Goal: Transaction & Acquisition: Purchase product/service

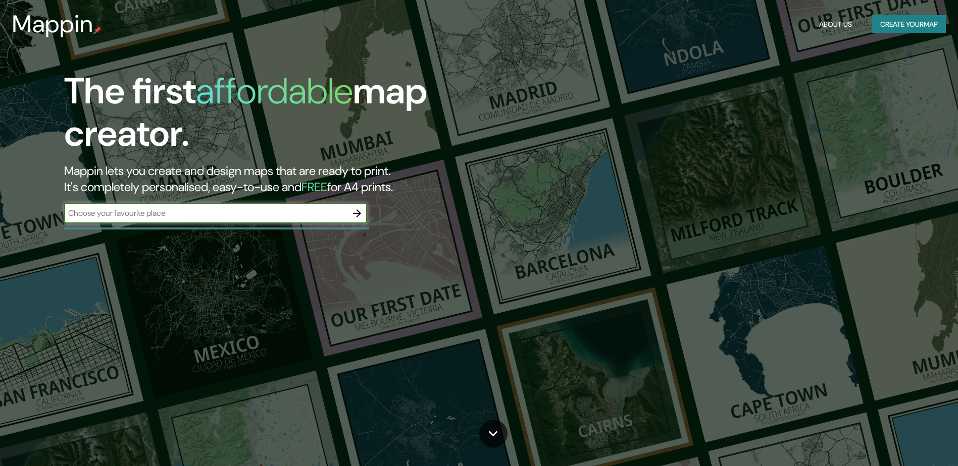
click at [316, 215] on input "text" at bounding box center [205, 213] width 283 height 12
type input "[GEOGRAPHIC_DATA]"
click at [358, 215] on icon "button" at bounding box center [357, 214] width 8 height 8
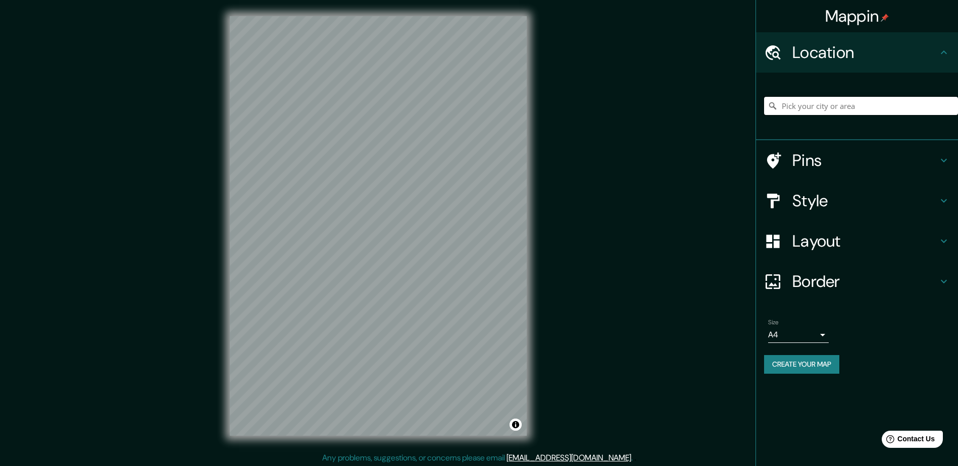
click at [888, 103] on input "Pick your city or area" at bounding box center [861, 106] width 194 height 18
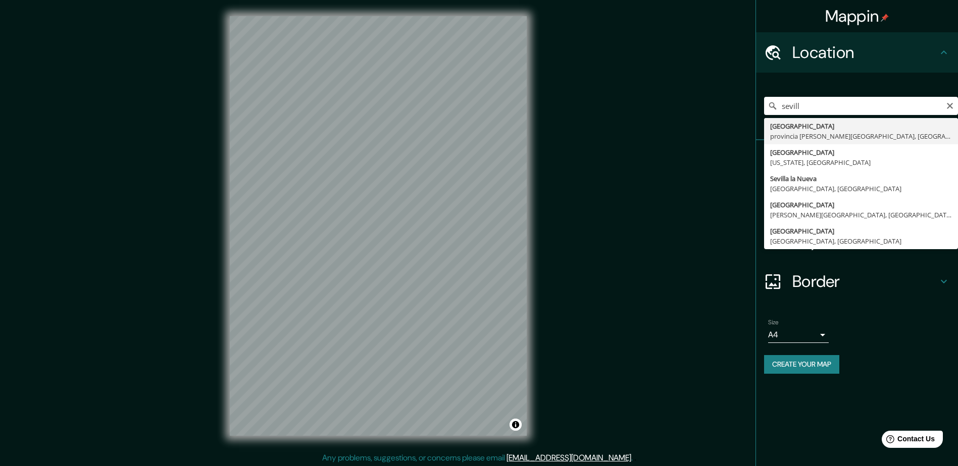
type input "Sevilla, provincia de Sevilla, España"
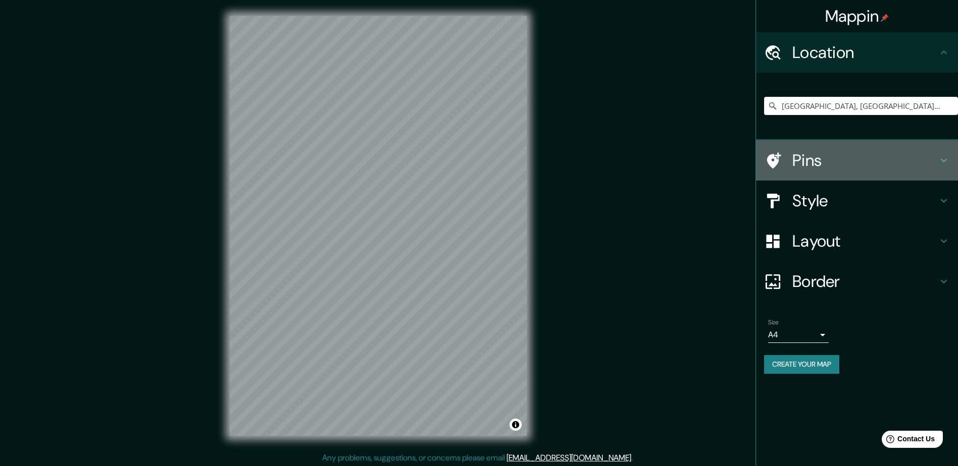
click at [819, 154] on h4 "Pins" at bounding box center [864, 160] width 145 height 20
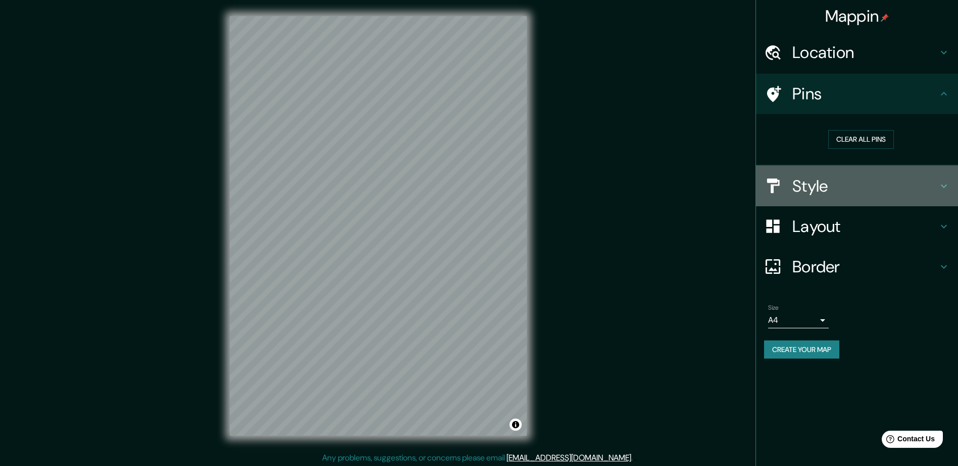
click at [819, 180] on h4 "Style" at bounding box center [864, 186] width 145 height 20
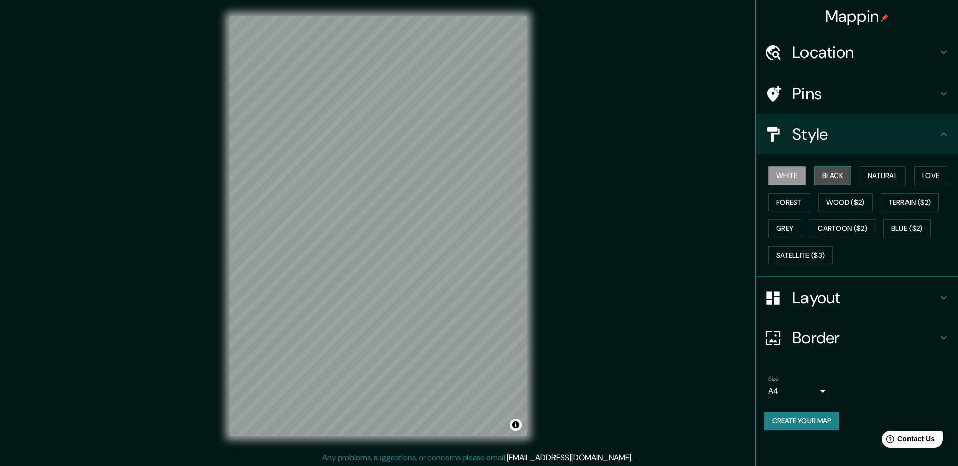
click at [830, 177] on button "Black" at bounding box center [833, 176] width 38 height 19
click at [889, 178] on button "Natural" at bounding box center [882, 176] width 46 height 19
click at [933, 175] on button "Love" at bounding box center [930, 176] width 33 height 19
click at [796, 205] on button "Forest" at bounding box center [789, 202] width 42 height 19
click at [842, 204] on button "Wood ($2)" at bounding box center [845, 202] width 55 height 19
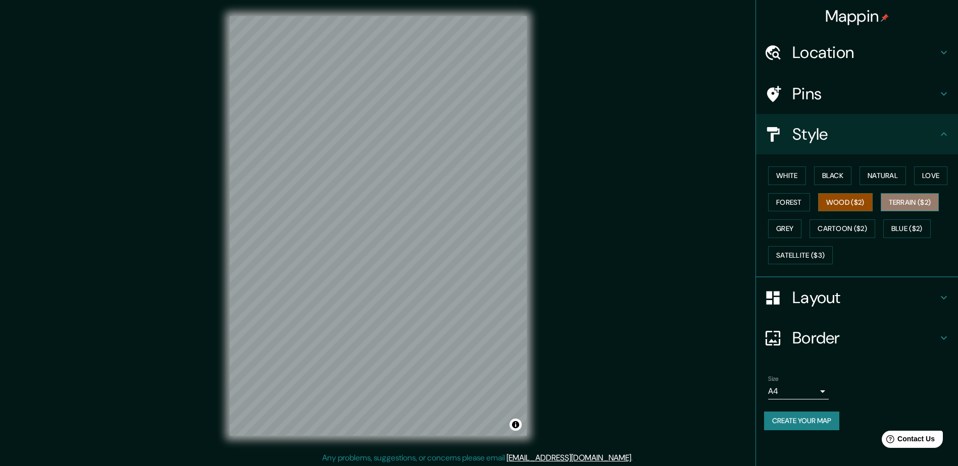
click at [918, 204] on button "Terrain ($2)" at bounding box center [909, 202] width 59 height 19
click at [785, 227] on button "Grey" at bounding box center [784, 229] width 33 height 19
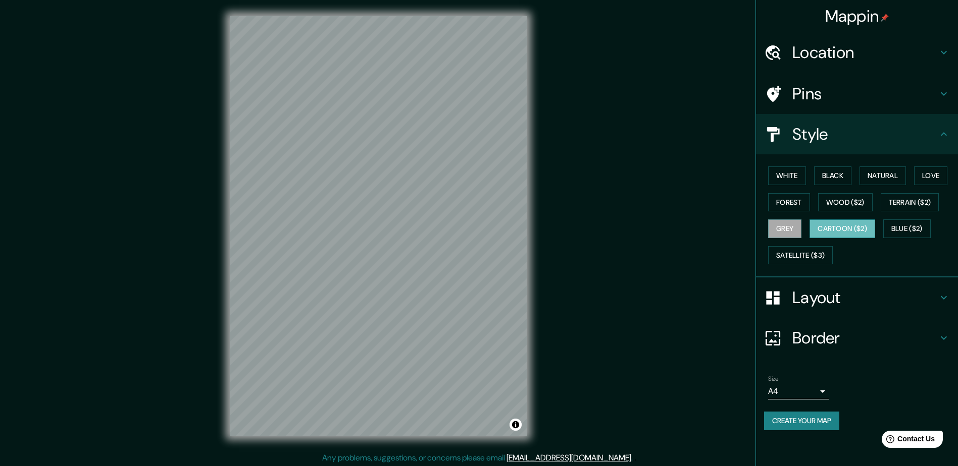
click at [837, 231] on button "Cartoon ($2)" at bounding box center [842, 229] width 66 height 19
click at [896, 225] on button "Blue ($2)" at bounding box center [906, 229] width 47 height 19
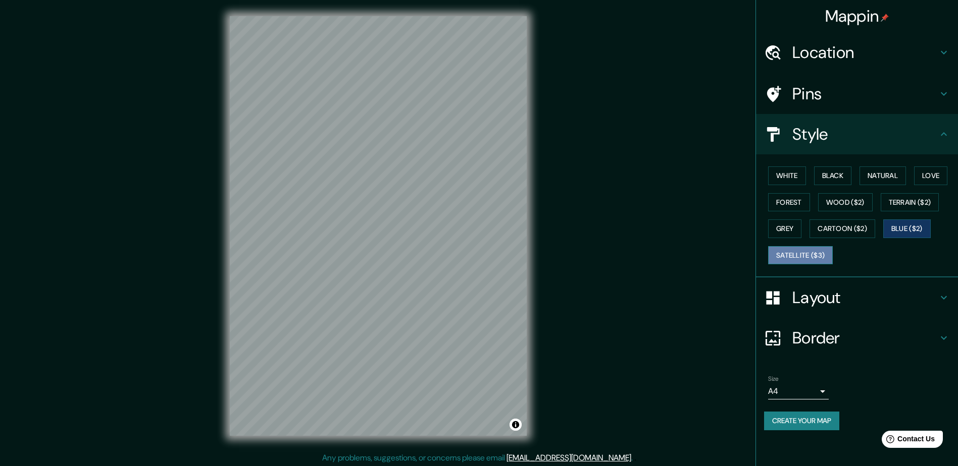
click at [785, 255] on button "Satellite ($3)" at bounding box center [800, 255] width 65 height 19
click at [788, 171] on button "White" at bounding box center [787, 176] width 38 height 19
click at [807, 306] on h4 "Layout" at bounding box center [864, 298] width 145 height 20
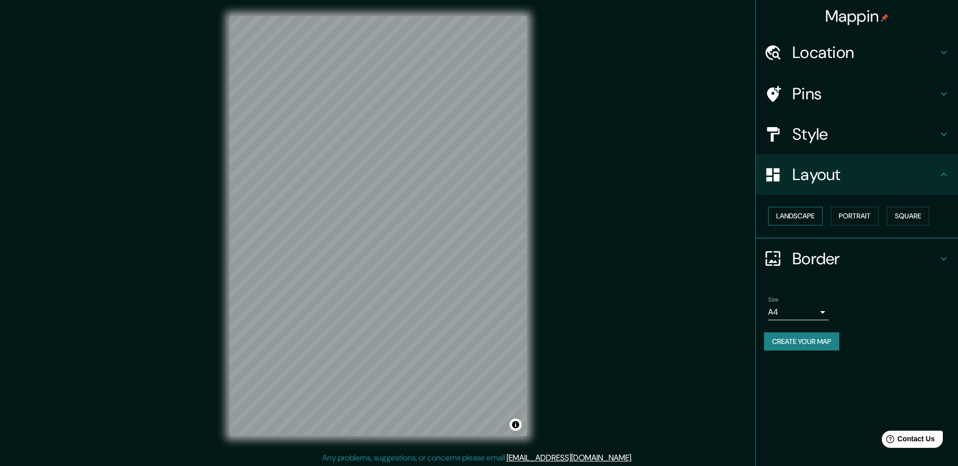
click at [799, 217] on button "Landscape" at bounding box center [795, 216] width 55 height 19
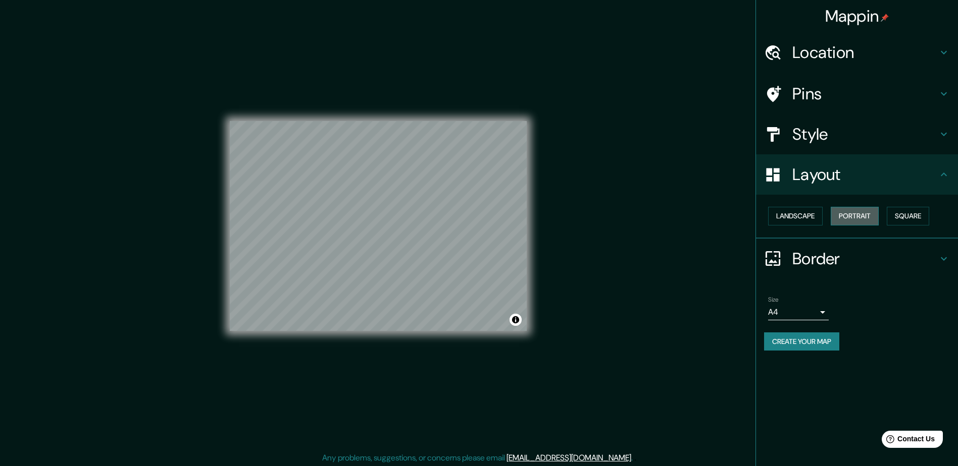
click at [860, 216] on button "Portrait" at bounding box center [854, 216] width 48 height 19
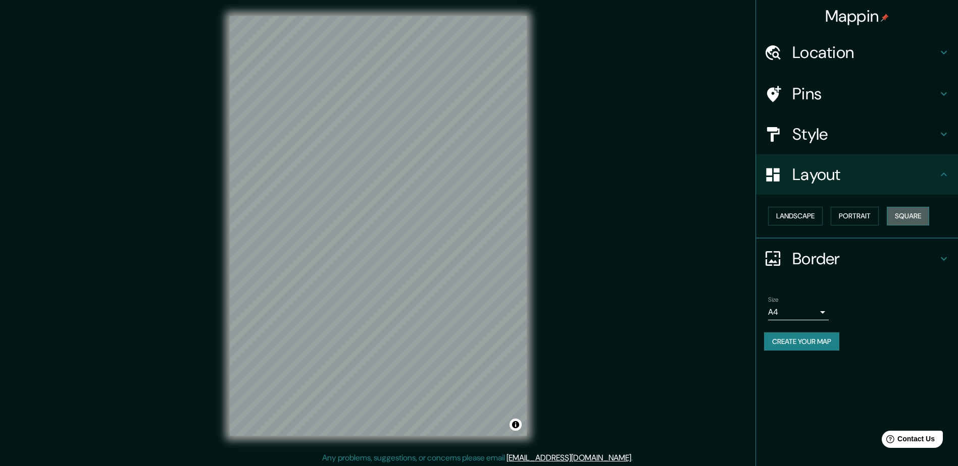
click at [901, 216] on button "Square" at bounding box center [908, 216] width 42 height 19
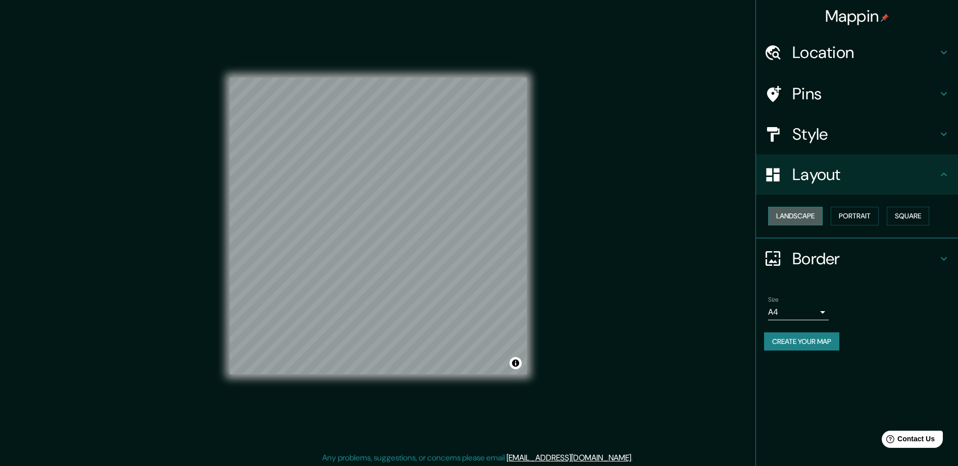
click at [776, 216] on button "Landscape" at bounding box center [795, 216] width 55 height 19
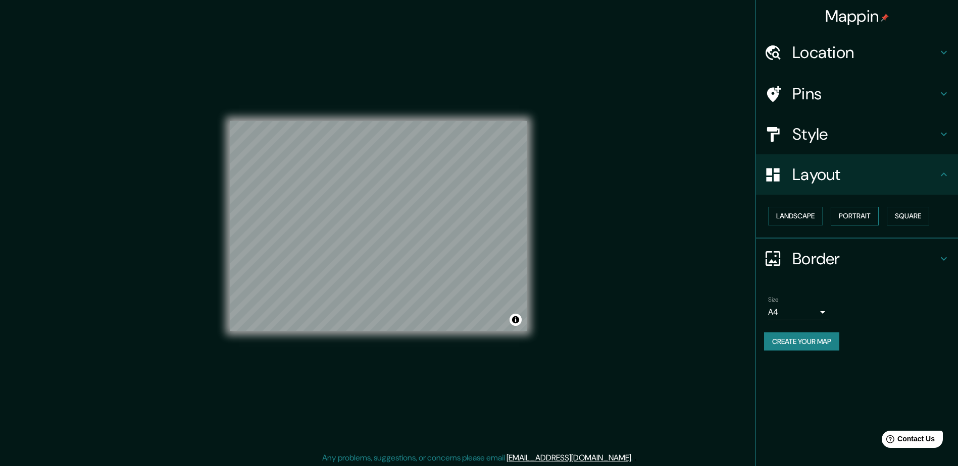
click at [852, 216] on button "Portrait" at bounding box center [854, 216] width 48 height 19
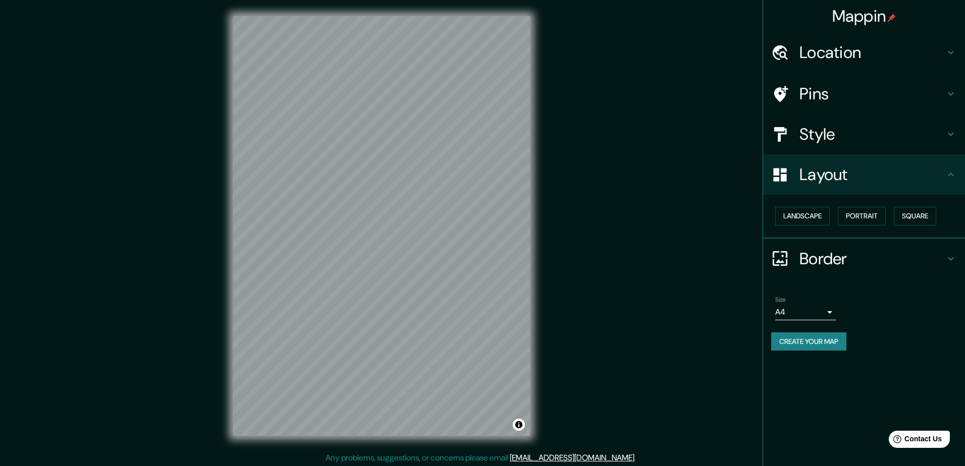
click at [815, 316] on body "Mappin Location Sevilla, provincia de Sevilla, España Pins Style Layout Landsca…" at bounding box center [482, 233] width 965 height 466
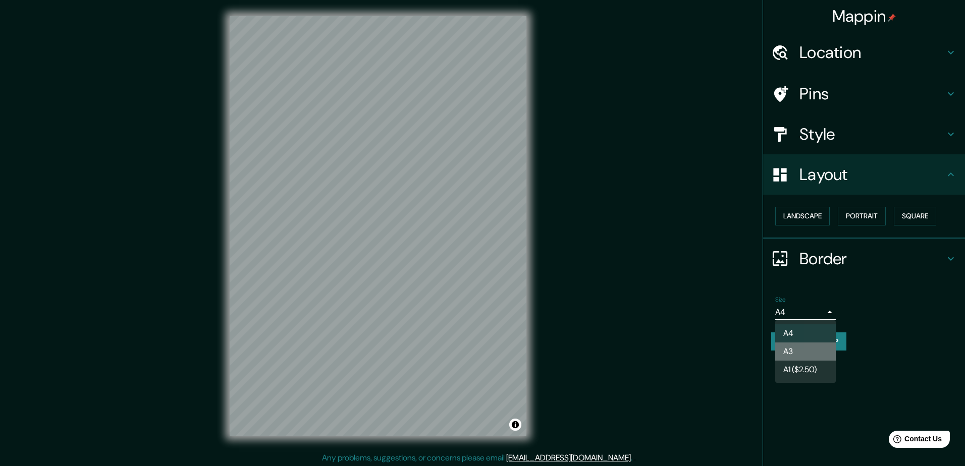
click at [811, 351] on li "A3" at bounding box center [805, 352] width 61 height 18
type input "a4"
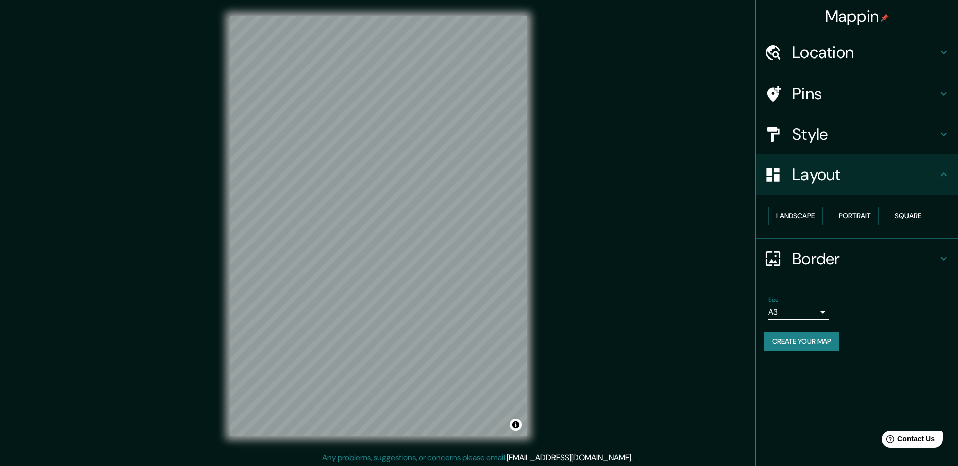
click at [813, 344] on button "Create your map" at bounding box center [801, 342] width 75 height 19
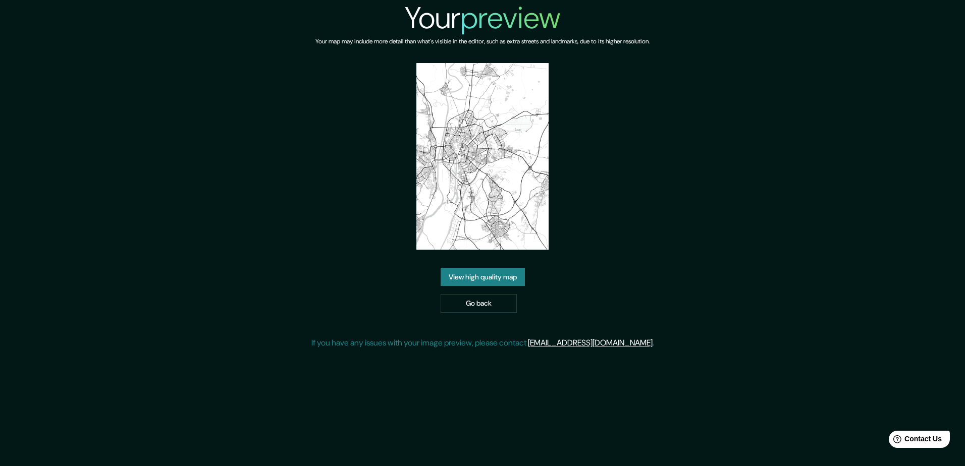
click at [505, 272] on link "View high quality map" at bounding box center [483, 277] width 84 height 19
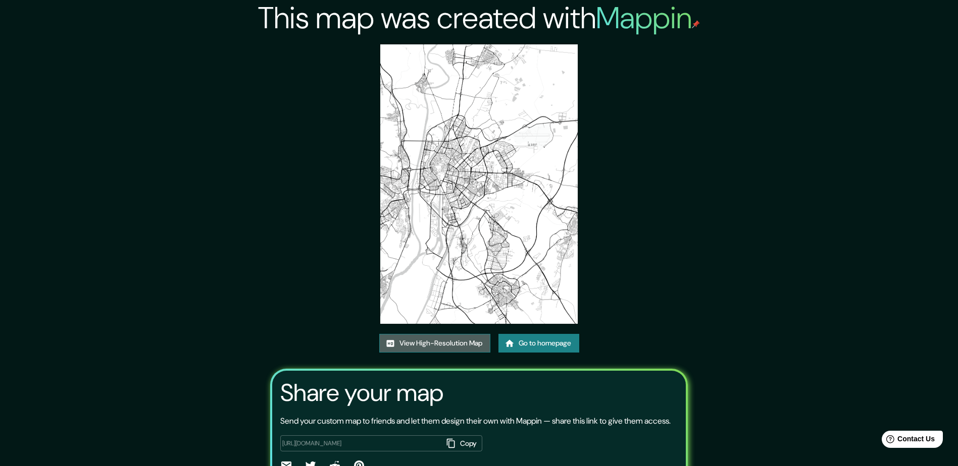
click at [428, 349] on link "View High-Resolution Map" at bounding box center [434, 343] width 111 height 19
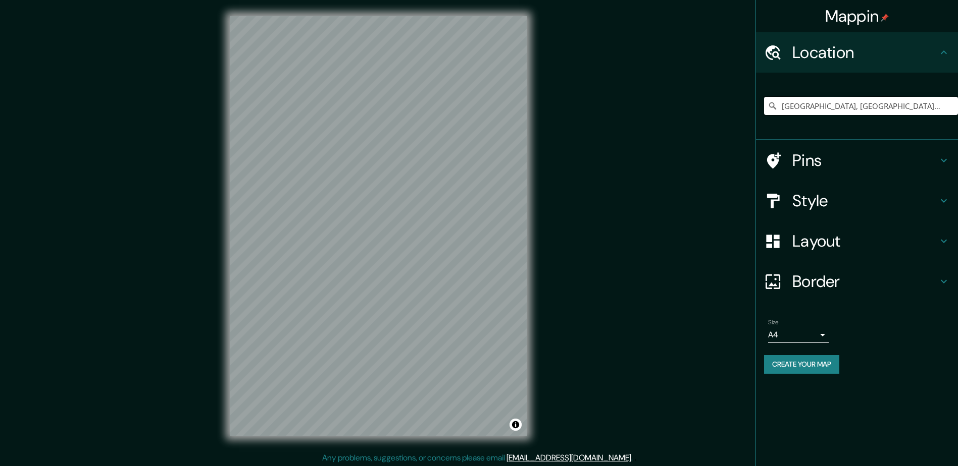
click at [818, 105] on input "[GEOGRAPHIC_DATA], [GEOGRAPHIC_DATA][PERSON_NAME], [GEOGRAPHIC_DATA]" at bounding box center [861, 106] width 194 height 18
click at [913, 108] on input "[GEOGRAPHIC_DATA], [GEOGRAPHIC_DATA][PERSON_NAME], [GEOGRAPHIC_DATA]" at bounding box center [861, 106] width 194 height 18
drag, startPoint x: 914, startPoint y: 107, endPoint x: 683, endPoint y: 85, distance: 232.2
click at [683, 85] on div "Mappin Location Sevilla, provincia de Sevilla, España Pins Style Layout Border …" at bounding box center [479, 234] width 958 height 468
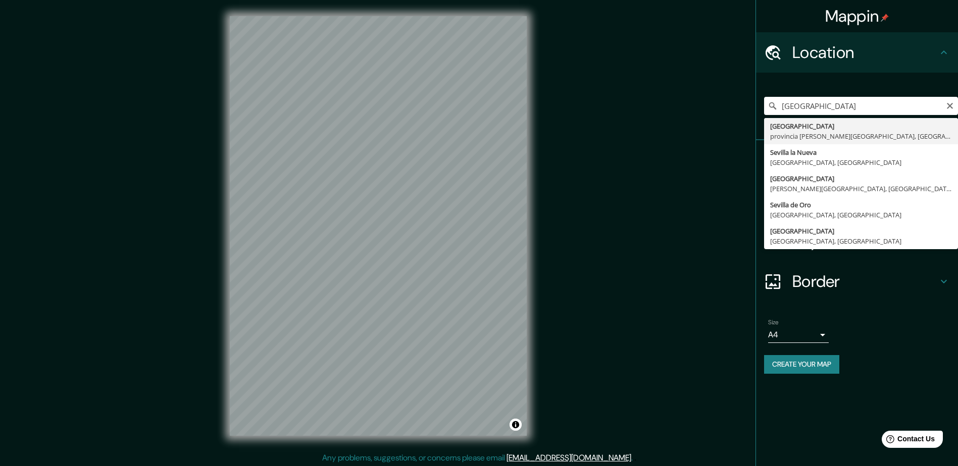
type input "[GEOGRAPHIC_DATA], [GEOGRAPHIC_DATA][PERSON_NAME], [GEOGRAPHIC_DATA]"
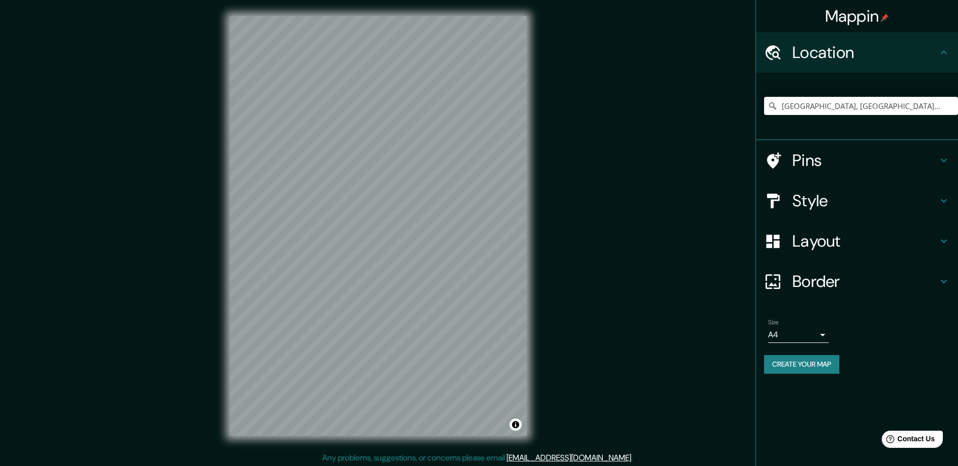
click at [812, 198] on h4 "Style" at bounding box center [864, 201] width 145 height 20
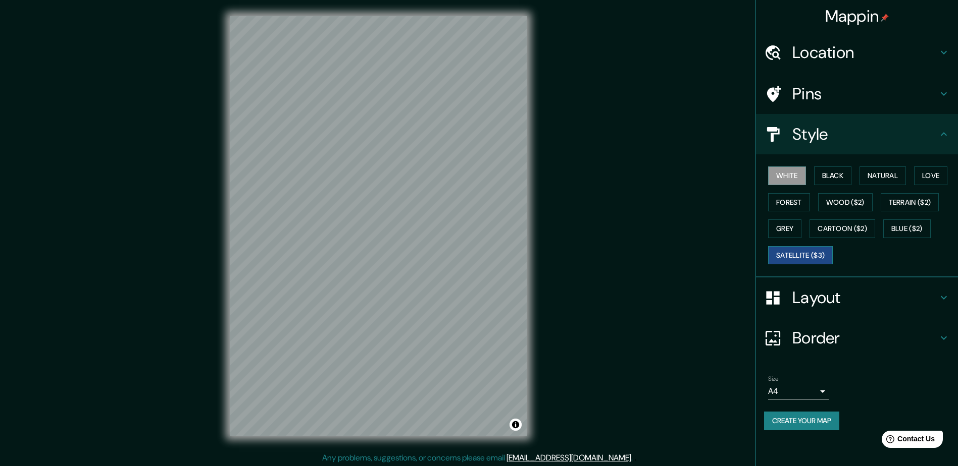
click at [812, 252] on button "Satellite ($3)" at bounding box center [800, 255] width 65 height 19
click at [908, 229] on button "Blue ($2)" at bounding box center [906, 229] width 47 height 19
click at [785, 234] on button "Grey" at bounding box center [784, 229] width 33 height 19
click at [807, 195] on button "Forest" at bounding box center [789, 202] width 42 height 19
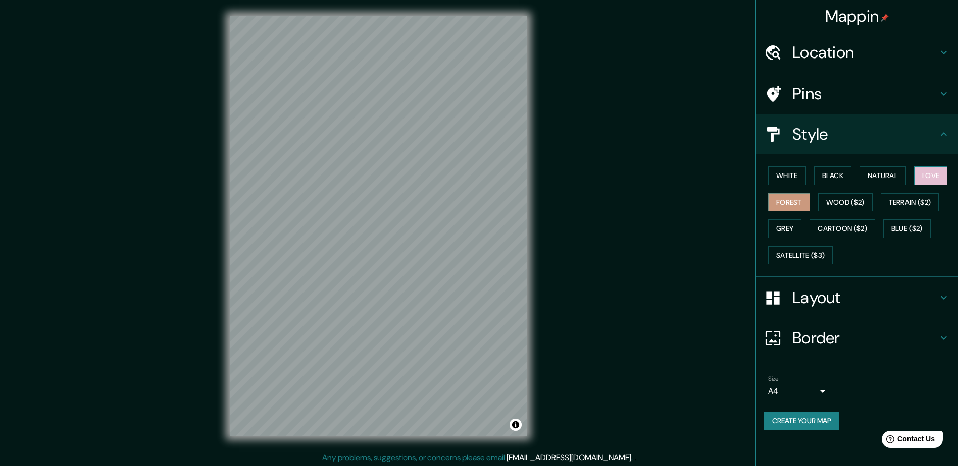
click at [929, 171] on button "Love" at bounding box center [930, 176] width 33 height 19
click at [871, 171] on button "Natural" at bounding box center [882, 176] width 46 height 19
click at [816, 332] on h4 "Border" at bounding box center [864, 338] width 145 height 20
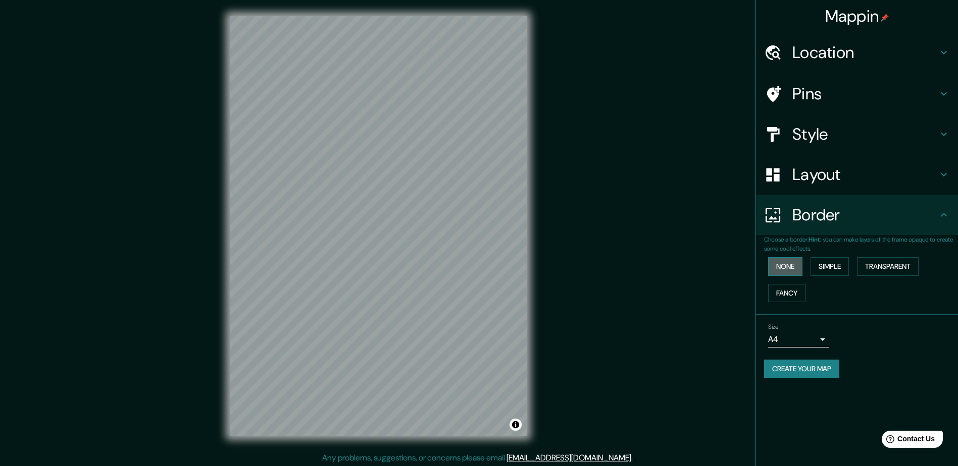
click at [794, 266] on button "None" at bounding box center [785, 266] width 34 height 19
click at [837, 269] on button "Simple" at bounding box center [829, 266] width 38 height 19
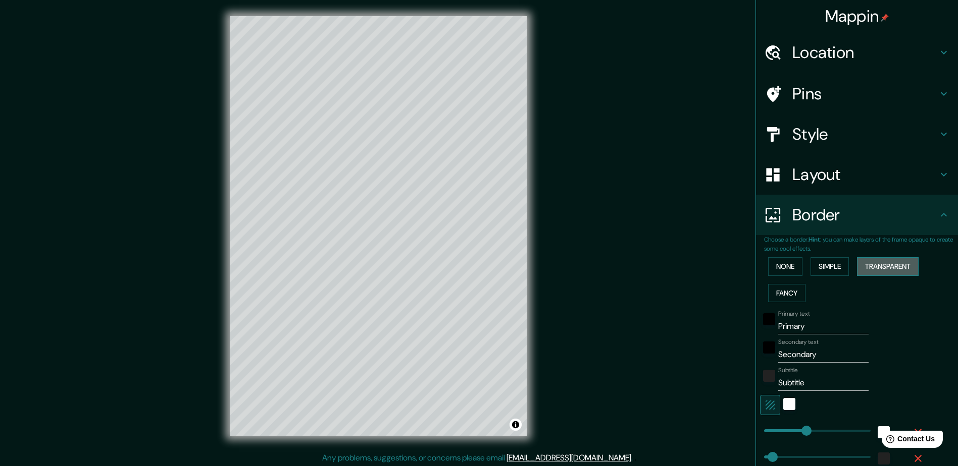
click at [868, 267] on button "Transparent" at bounding box center [888, 266] width 62 height 19
click at [777, 294] on button "Fancy" at bounding box center [786, 293] width 37 height 19
click at [789, 269] on button "None" at bounding box center [785, 266] width 34 height 19
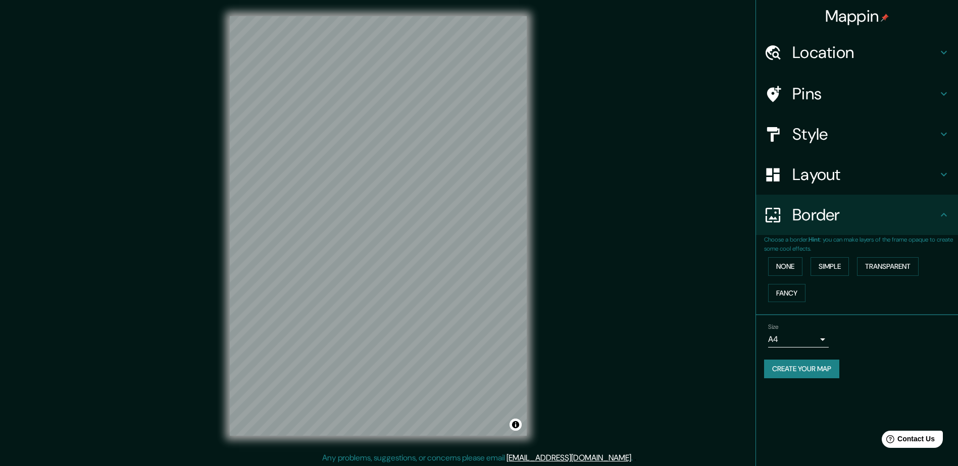
click at [808, 162] on div "Layout" at bounding box center [857, 174] width 202 height 40
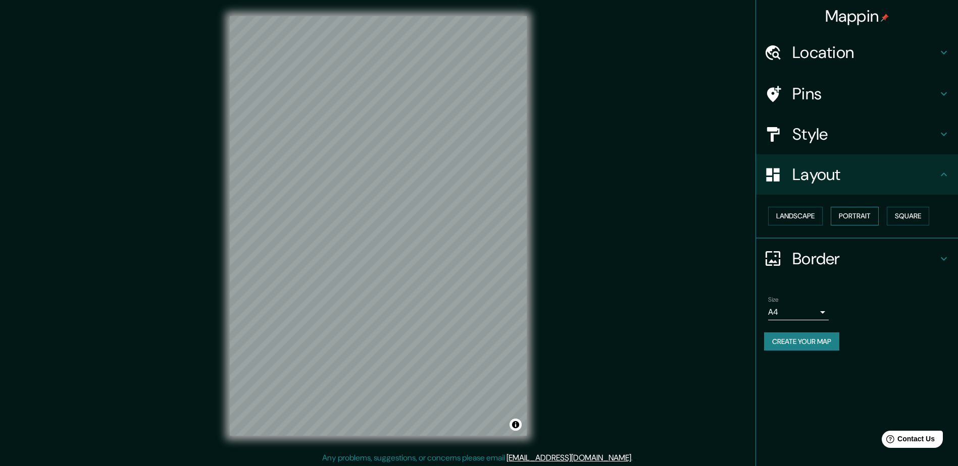
click at [859, 219] on button "Portrait" at bounding box center [854, 216] width 48 height 19
click at [792, 218] on button "Landscape" at bounding box center [795, 216] width 55 height 19
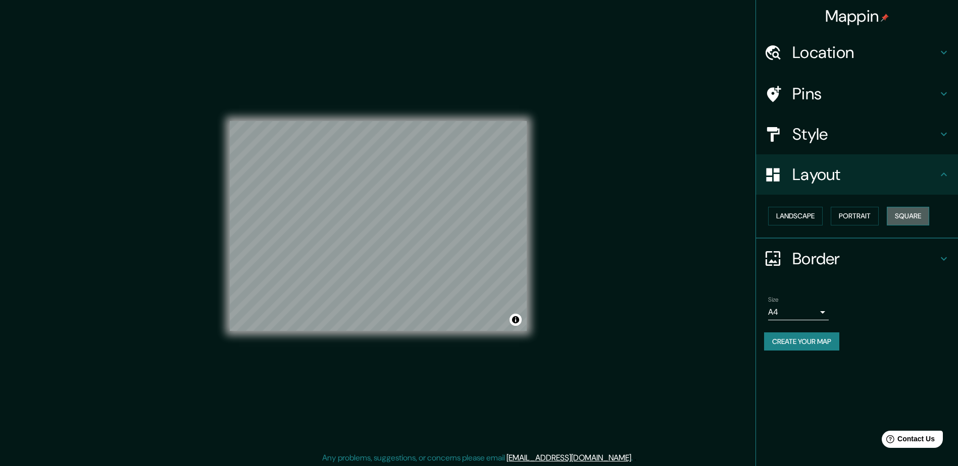
click at [895, 216] on button "Square" at bounding box center [908, 216] width 42 height 19
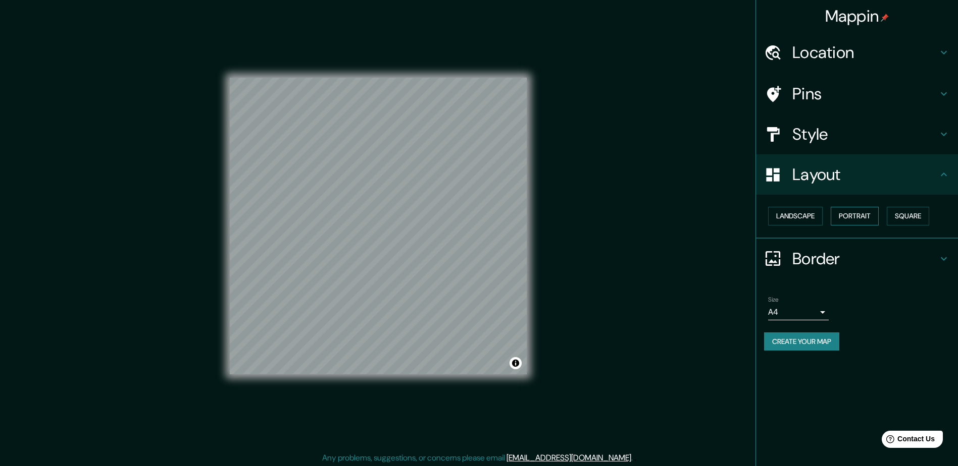
click at [855, 216] on button "Portrait" at bounding box center [854, 216] width 48 height 19
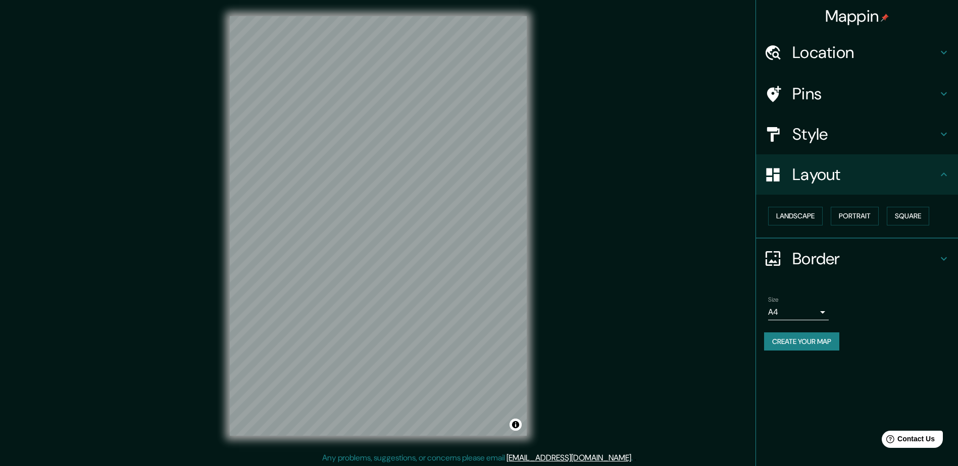
click at [817, 340] on button "Create your map" at bounding box center [801, 342] width 75 height 19
click at [810, 345] on button "Create your map" at bounding box center [801, 342] width 75 height 19
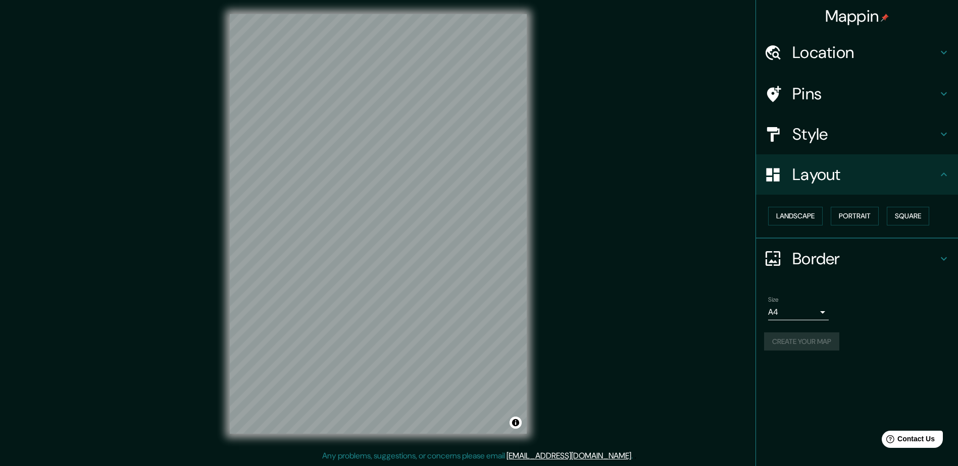
click at [823, 132] on h4 "Style" at bounding box center [864, 134] width 145 height 20
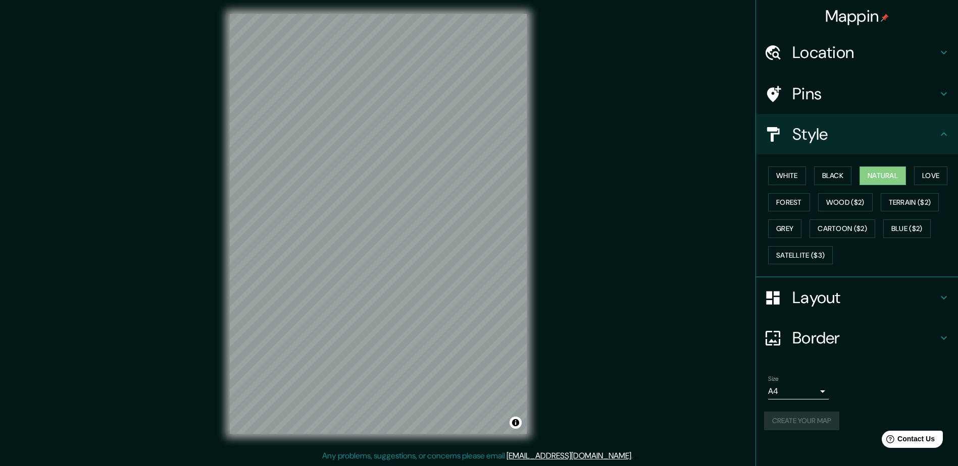
click at [800, 306] on h4 "Layout" at bounding box center [864, 298] width 145 height 20
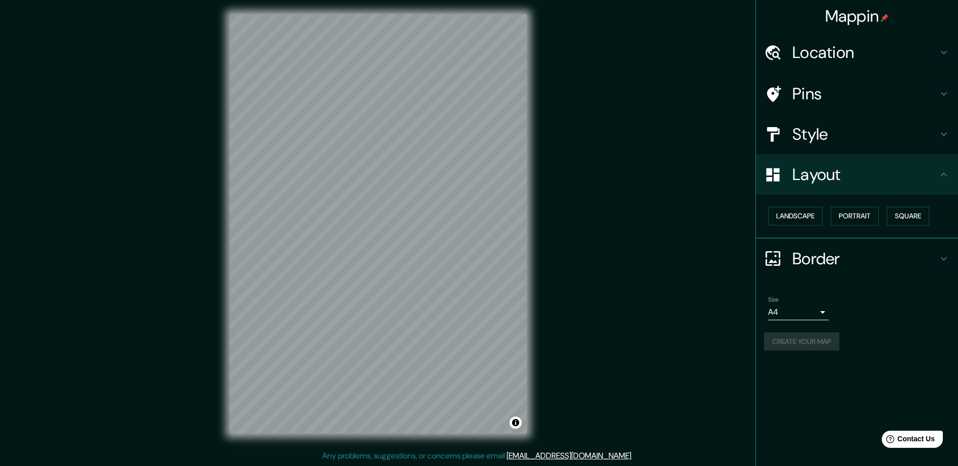
click at [798, 269] on h4 "Border" at bounding box center [864, 259] width 145 height 20
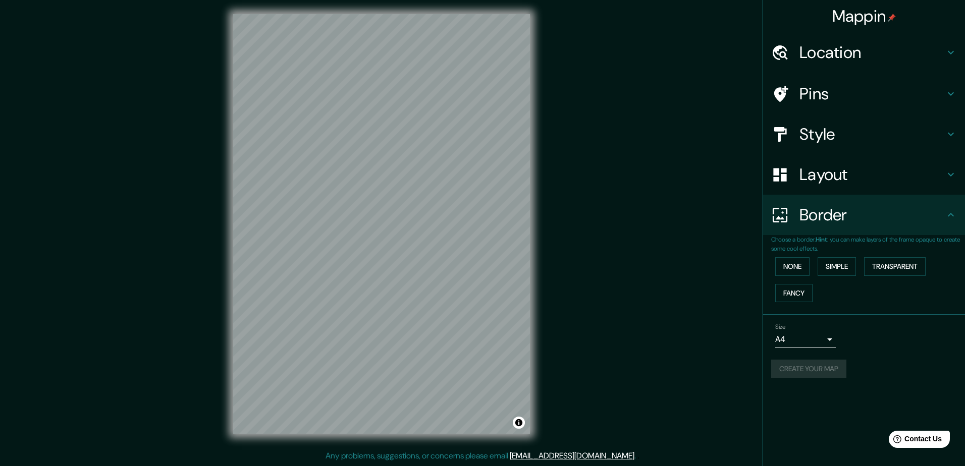
click at [814, 343] on body "Mappin Location [GEOGRAPHIC_DATA], [GEOGRAPHIC_DATA][PERSON_NAME], [GEOGRAPHIC_…" at bounding box center [482, 231] width 965 height 466
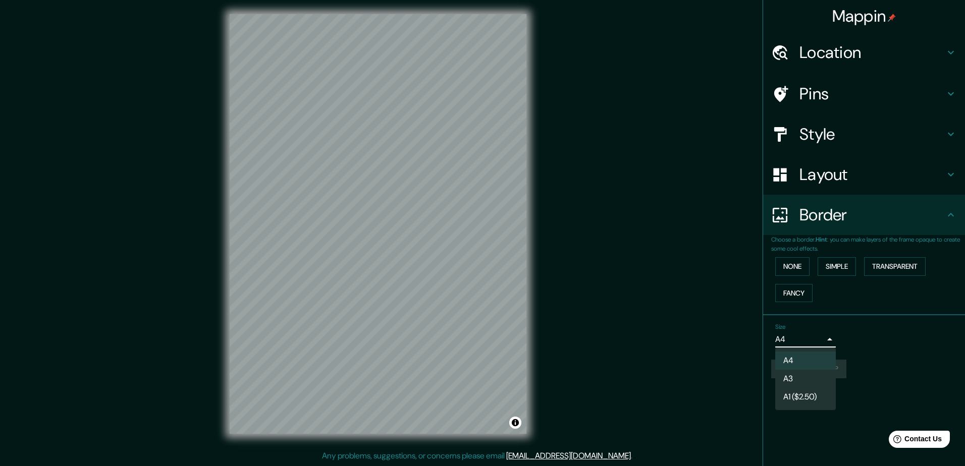
click at [801, 375] on li "A3" at bounding box center [805, 379] width 61 height 18
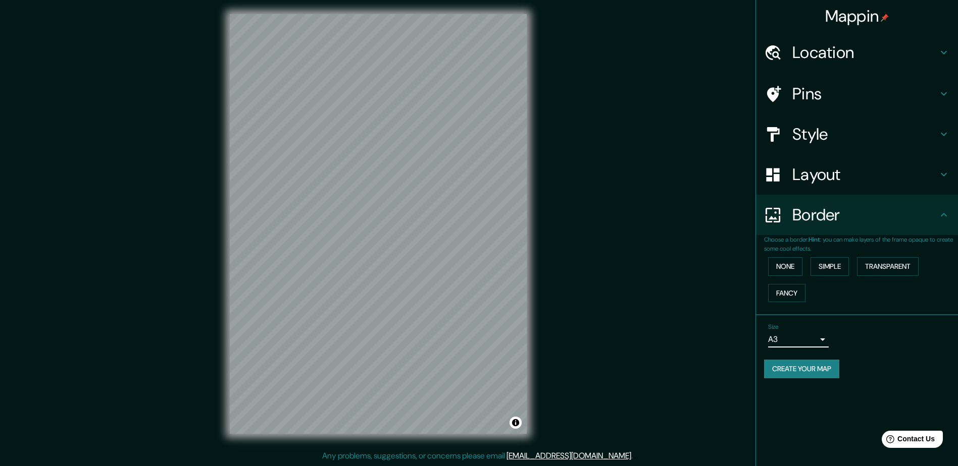
click at [799, 372] on button "Create your map" at bounding box center [801, 369] width 75 height 19
click at [830, 375] on button "Create your map" at bounding box center [801, 369] width 75 height 19
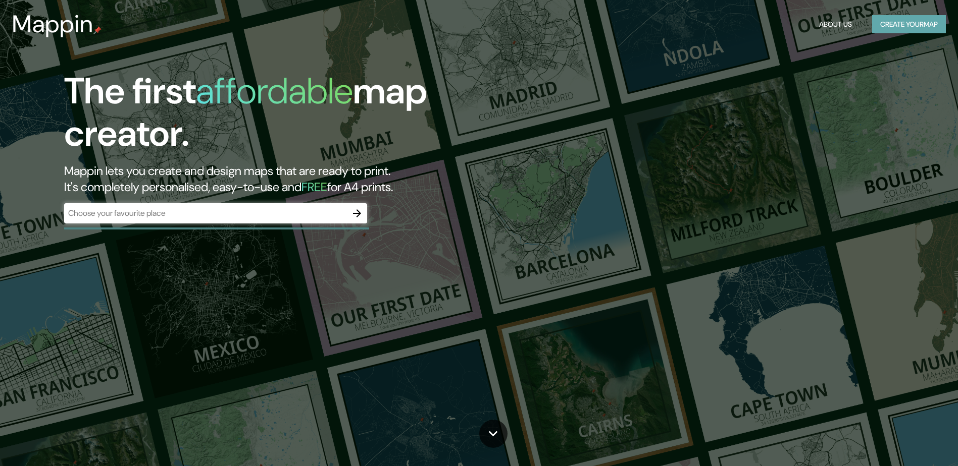
click at [905, 24] on button "Create your map" at bounding box center [909, 24] width 74 height 19
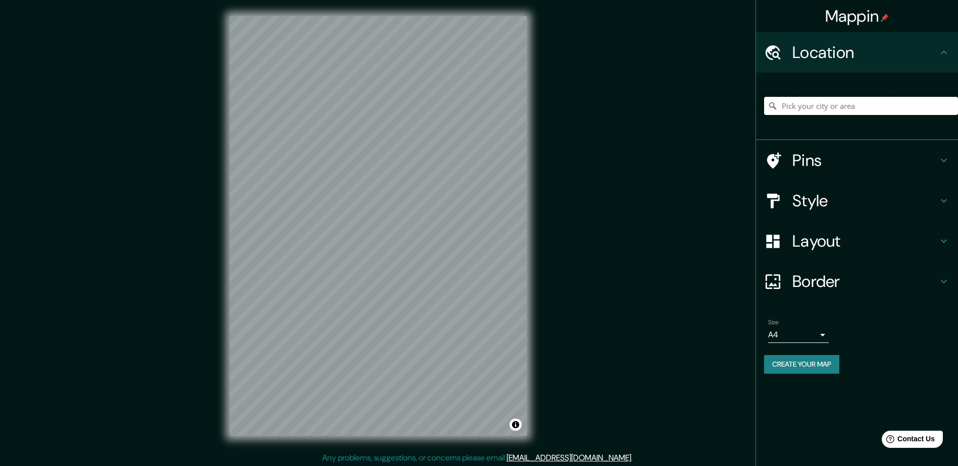
click at [814, 106] on input "Pick your city or area" at bounding box center [861, 106] width 194 height 18
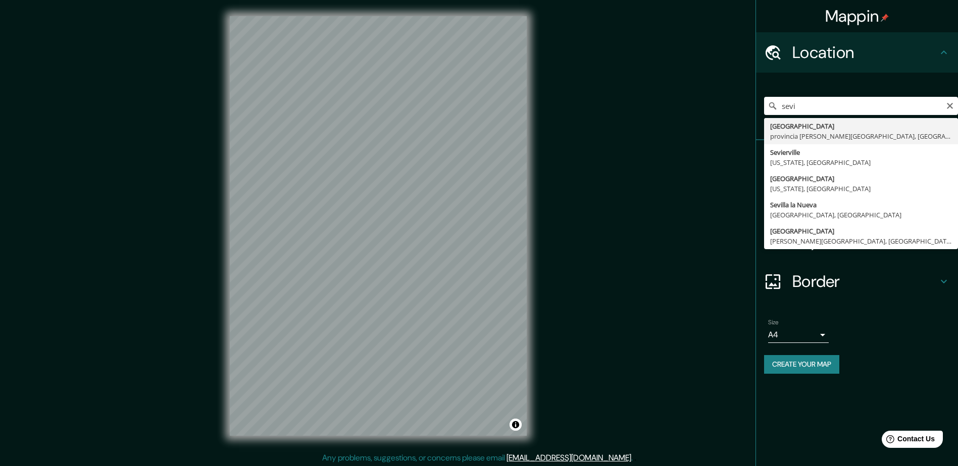
type input "Sevilla, provincia de Sevilla, España"
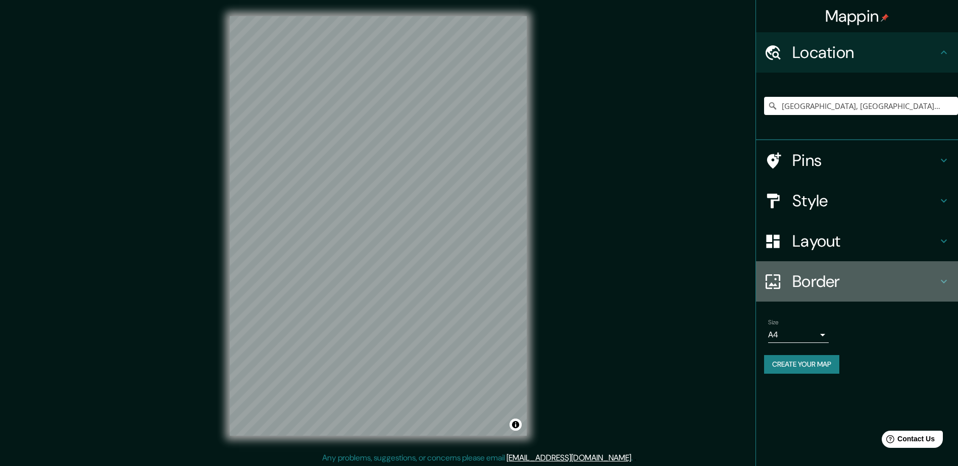
click at [855, 285] on h4 "Border" at bounding box center [864, 282] width 145 height 20
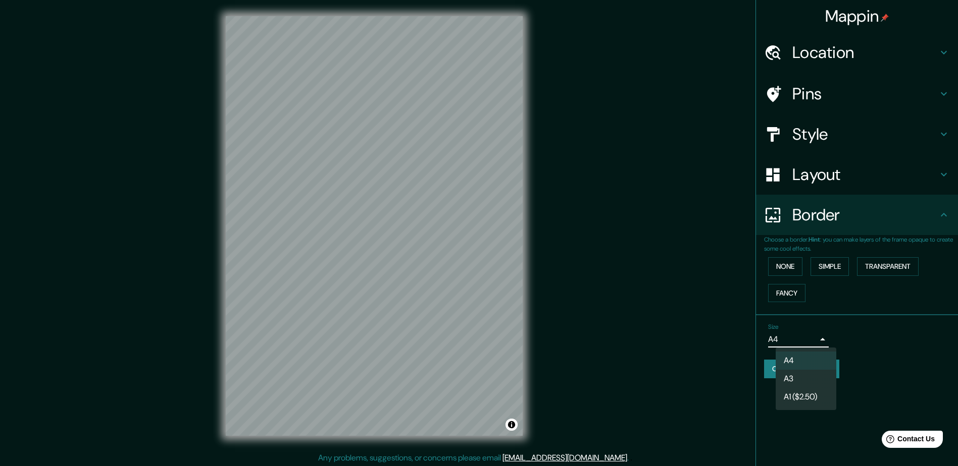
click at [806, 341] on body "Mappin Location Sevilla, provincia de Sevilla, España Pins Style Layout Border …" at bounding box center [479, 233] width 958 height 466
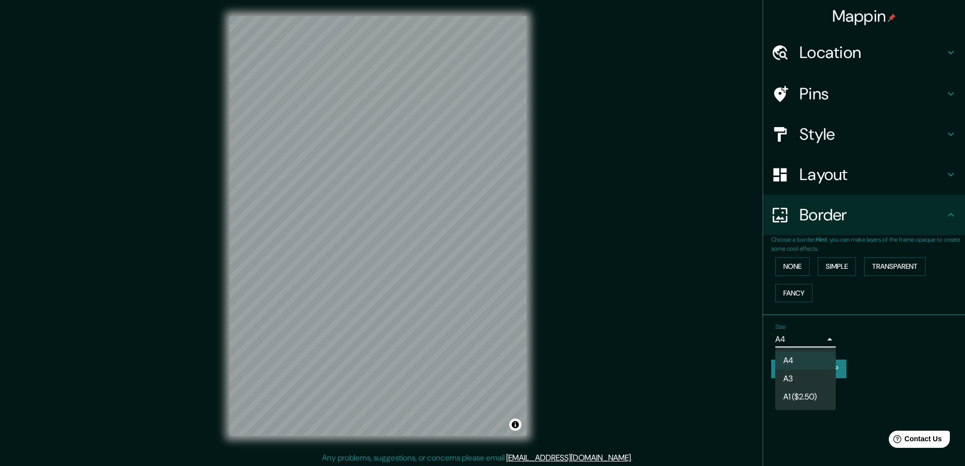
click at [805, 373] on li "A3" at bounding box center [805, 379] width 61 height 18
type input "a4"
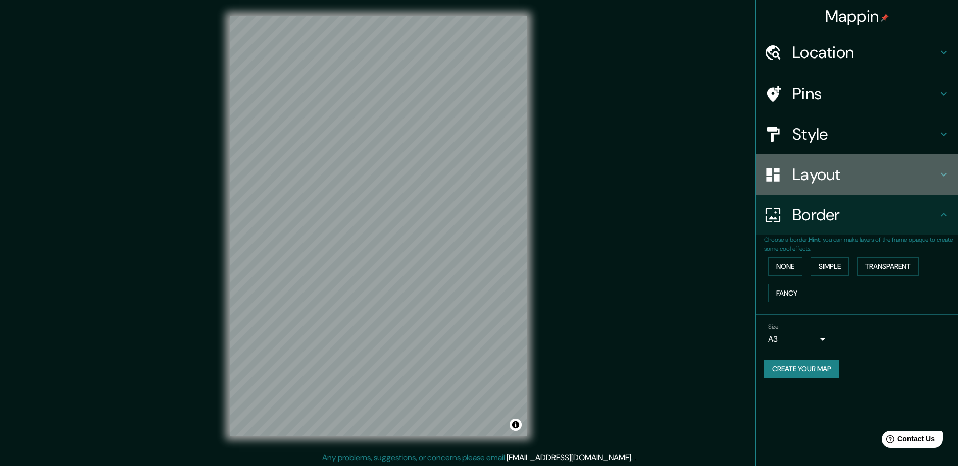
click at [789, 176] on div at bounding box center [778, 175] width 28 height 18
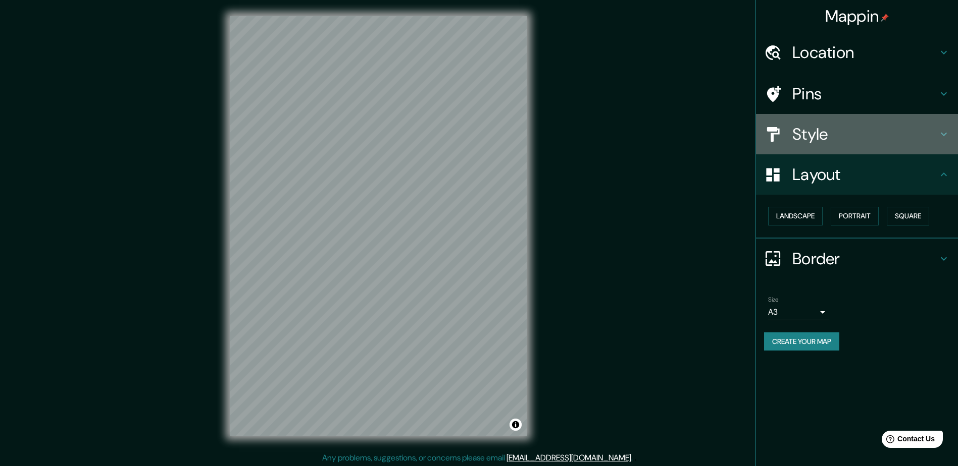
click at [805, 140] on h4 "Style" at bounding box center [864, 134] width 145 height 20
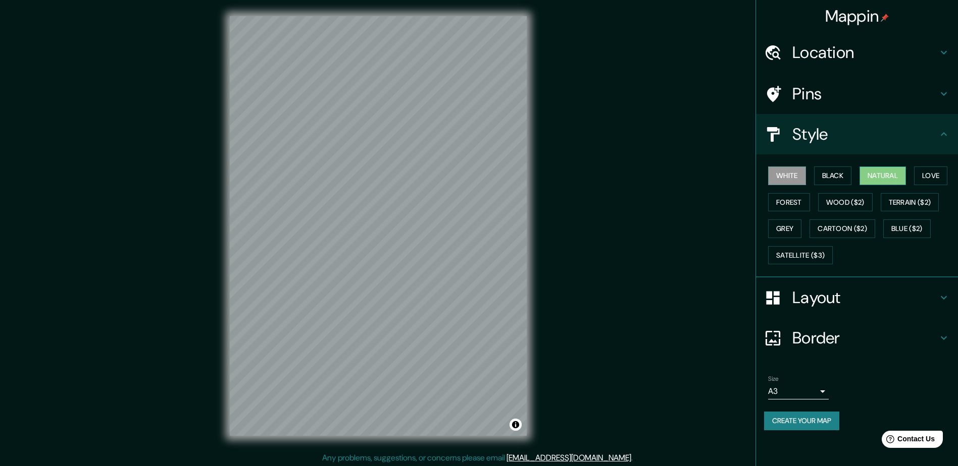
click at [868, 176] on button "Natural" at bounding box center [882, 176] width 46 height 19
click at [835, 92] on h4 "Pins" at bounding box center [864, 94] width 145 height 20
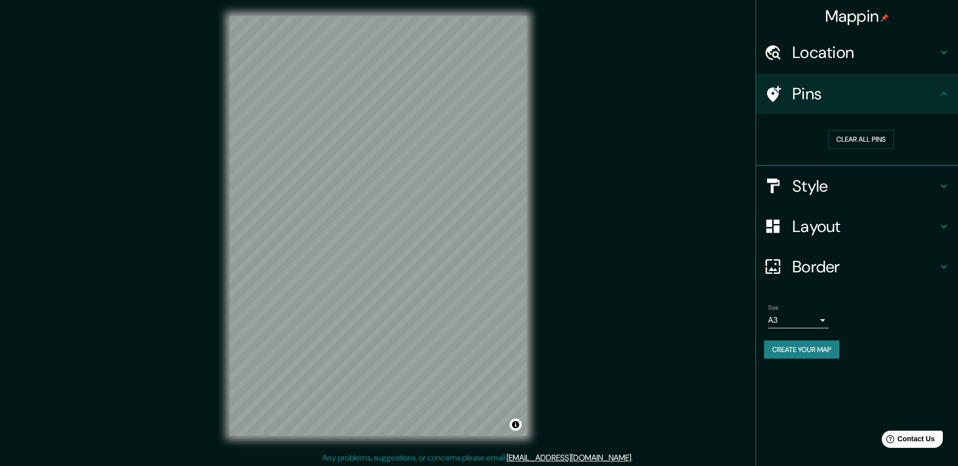
click at [842, 198] on div "Style" at bounding box center [857, 186] width 202 height 40
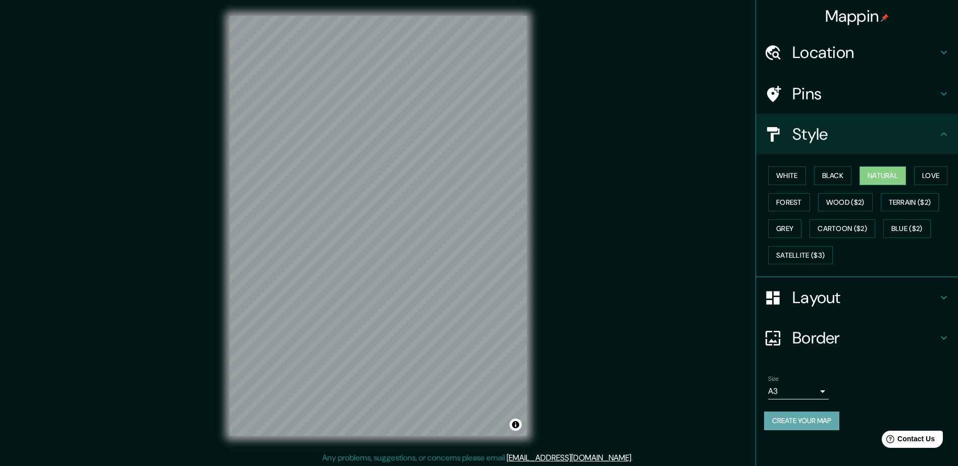
click at [812, 420] on button "Create your map" at bounding box center [801, 421] width 75 height 19
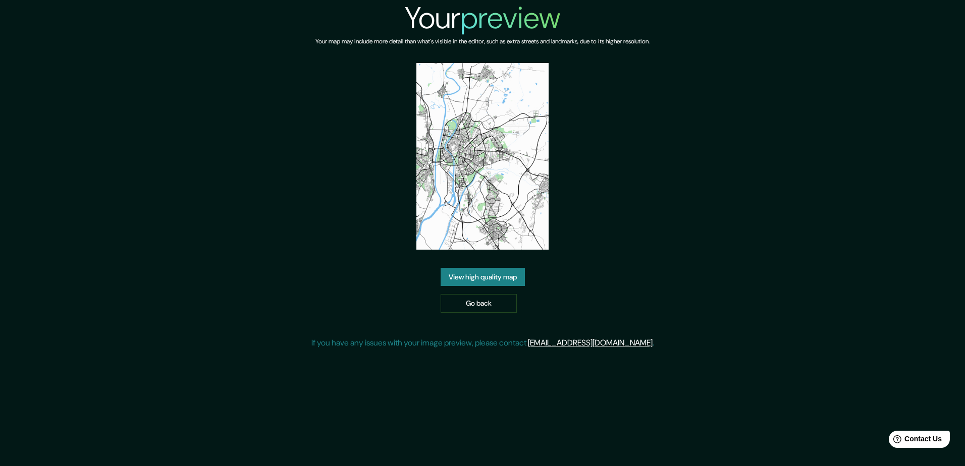
click at [486, 274] on link "View high quality map" at bounding box center [483, 277] width 84 height 19
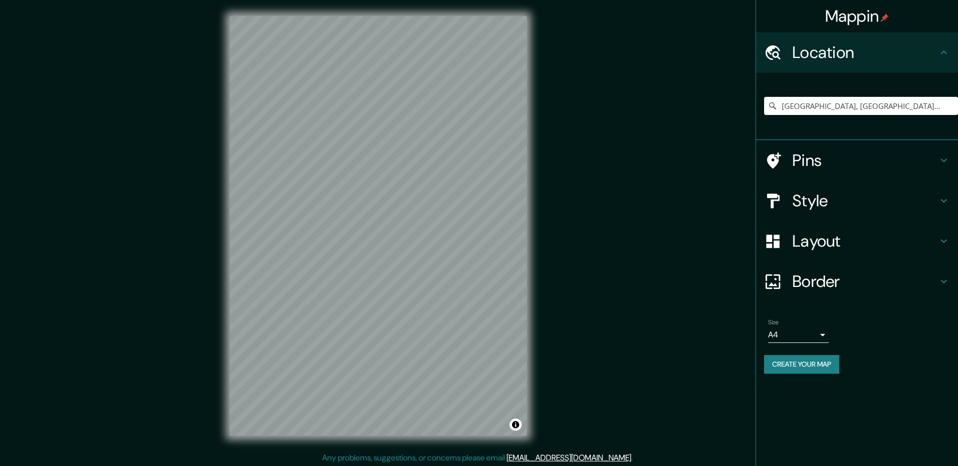
click at [847, 111] on input "[GEOGRAPHIC_DATA], [GEOGRAPHIC_DATA][PERSON_NAME], [GEOGRAPHIC_DATA]" at bounding box center [861, 106] width 194 height 18
click at [903, 109] on input "[GEOGRAPHIC_DATA], [GEOGRAPHIC_DATA][PERSON_NAME], [GEOGRAPHIC_DATA]" at bounding box center [861, 106] width 194 height 18
drag, startPoint x: 903, startPoint y: 109, endPoint x: 682, endPoint y: 109, distance: 221.6
click at [682, 109] on div "Mappin Location [GEOGRAPHIC_DATA], [GEOGRAPHIC_DATA][PERSON_NAME], [GEOGRAPHIC_…" at bounding box center [479, 234] width 958 height 468
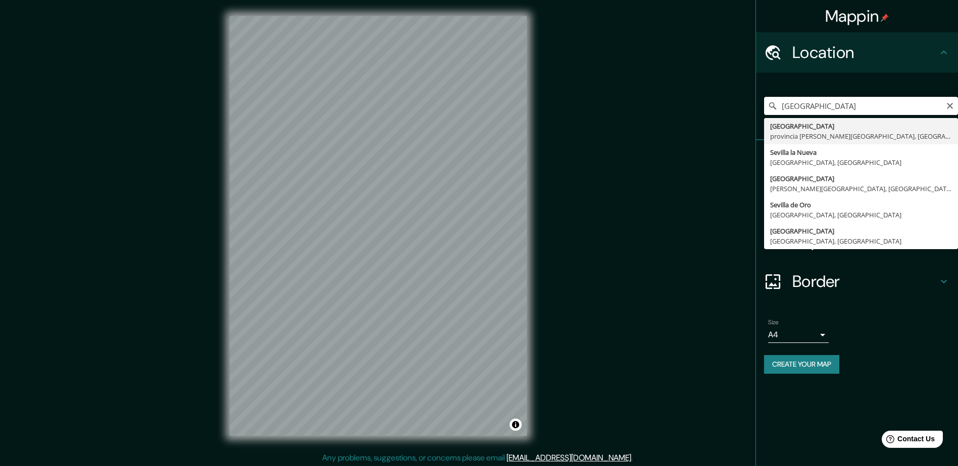
type input "[GEOGRAPHIC_DATA], [GEOGRAPHIC_DATA][PERSON_NAME], [GEOGRAPHIC_DATA]"
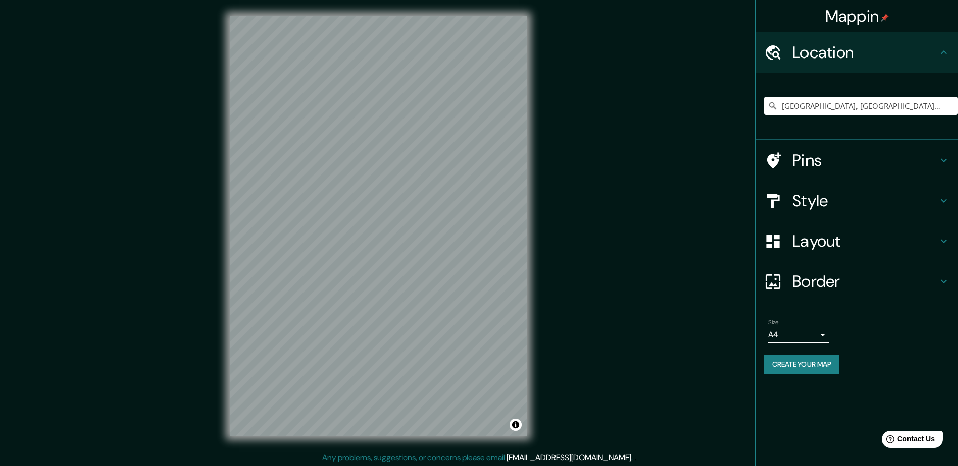
click at [814, 194] on h4 "Style" at bounding box center [864, 201] width 145 height 20
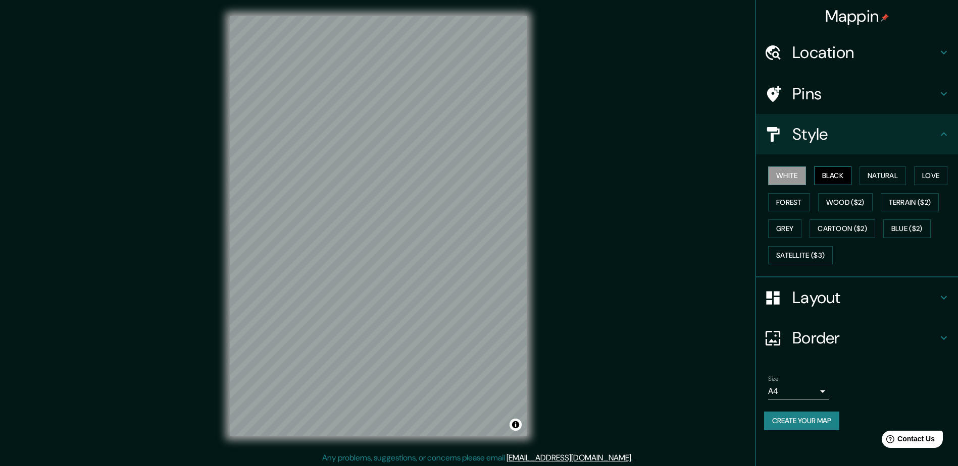
click at [825, 182] on button "Black" at bounding box center [833, 176] width 38 height 19
click at [894, 178] on button "Natural" at bounding box center [882, 176] width 46 height 19
click at [945, 180] on button "Love" at bounding box center [930, 176] width 33 height 19
click at [791, 206] on button "Forest" at bounding box center [789, 202] width 42 height 19
click at [792, 232] on button "Grey" at bounding box center [784, 229] width 33 height 19
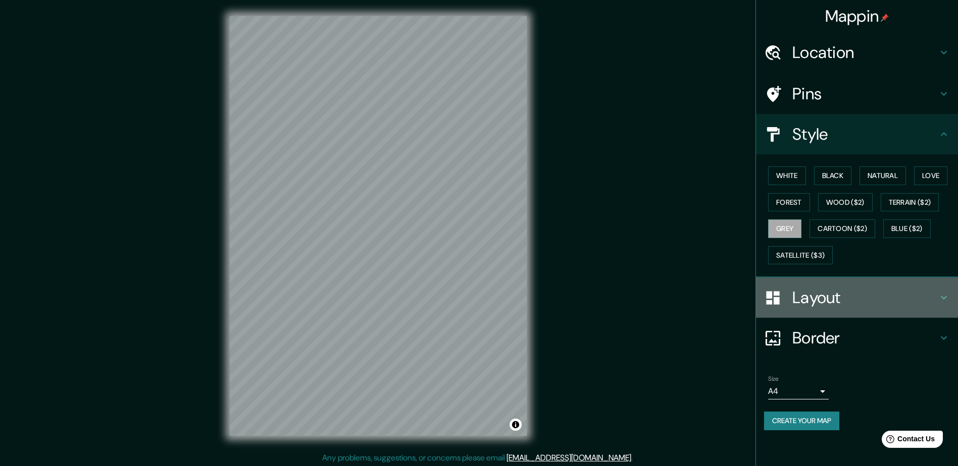
click at [799, 305] on h4 "Layout" at bounding box center [864, 298] width 145 height 20
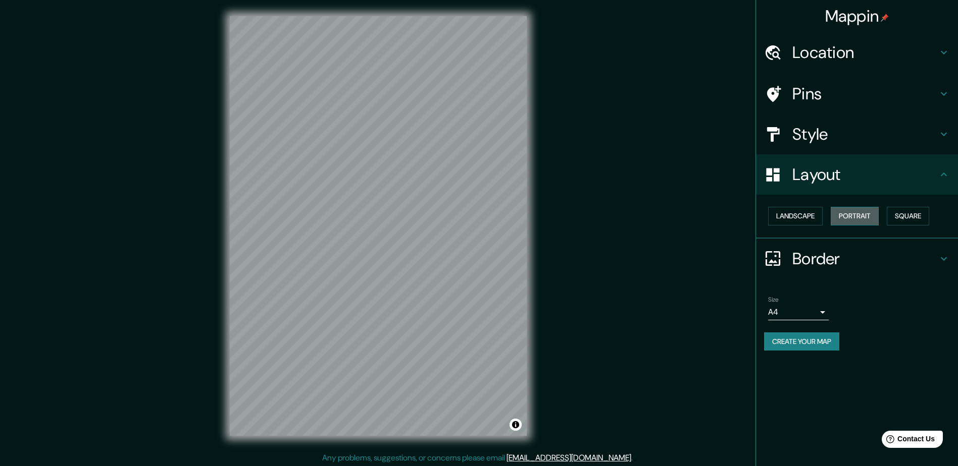
click at [851, 216] on button "Portrait" at bounding box center [854, 216] width 48 height 19
click at [802, 214] on button "Landscape" at bounding box center [795, 216] width 55 height 19
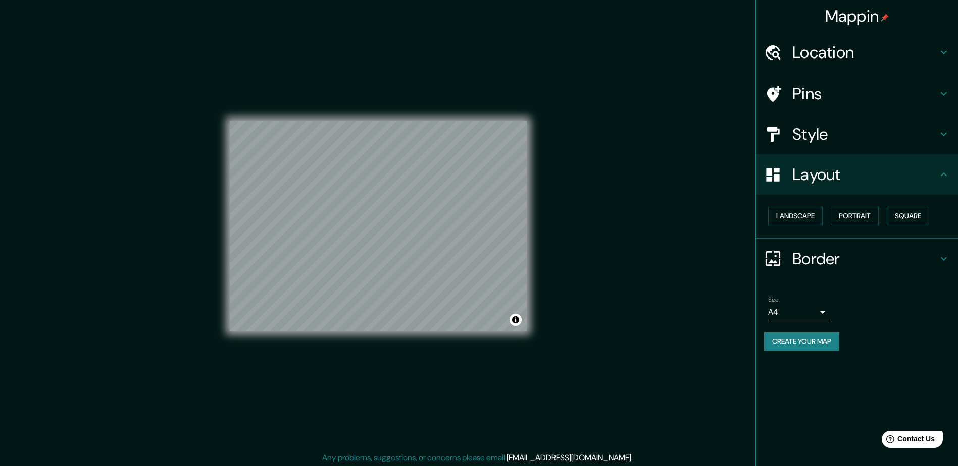
click at [811, 255] on h4 "Border" at bounding box center [864, 259] width 145 height 20
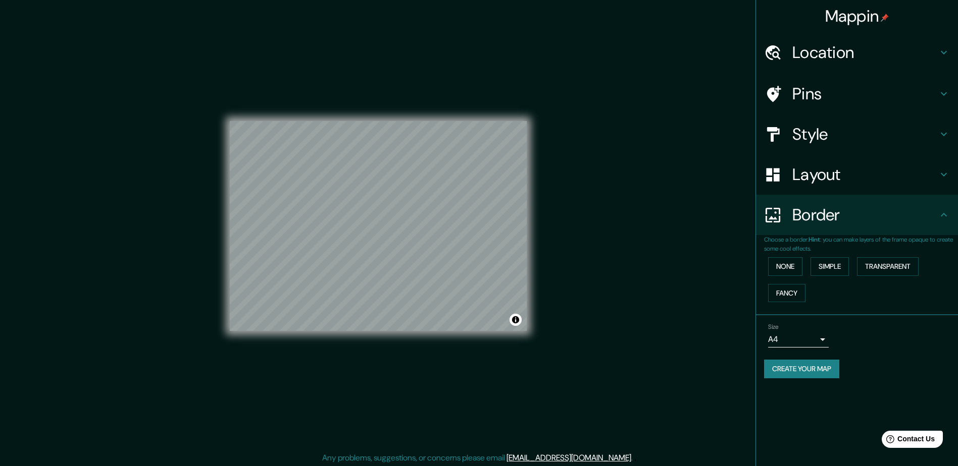
click at [815, 101] on h4 "Pins" at bounding box center [864, 94] width 145 height 20
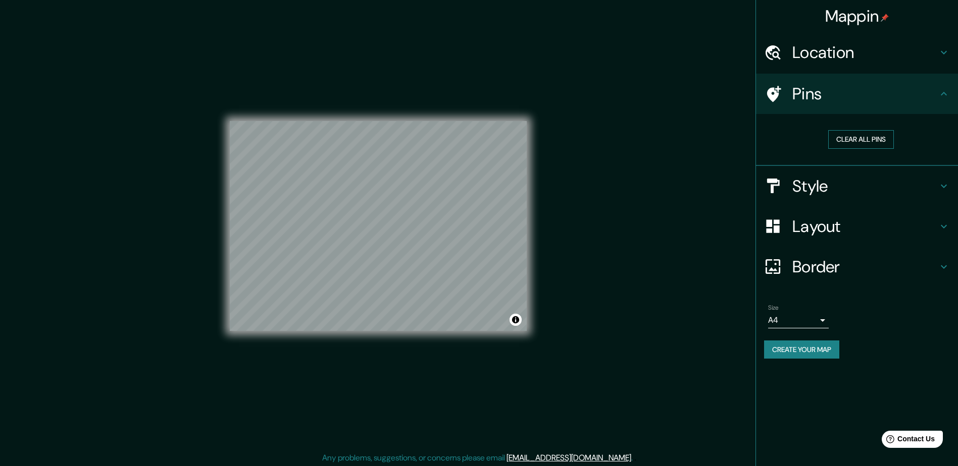
click at [847, 139] on button "Clear all pins" at bounding box center [861, 139] width 66 height 19
click at [842, 140] on button "Clear all pins" at bounding box center [861, 139] width 66 height 19
click at [821, 56] on h4 "Location" at bounding box center [864, 52] width 145 height 20
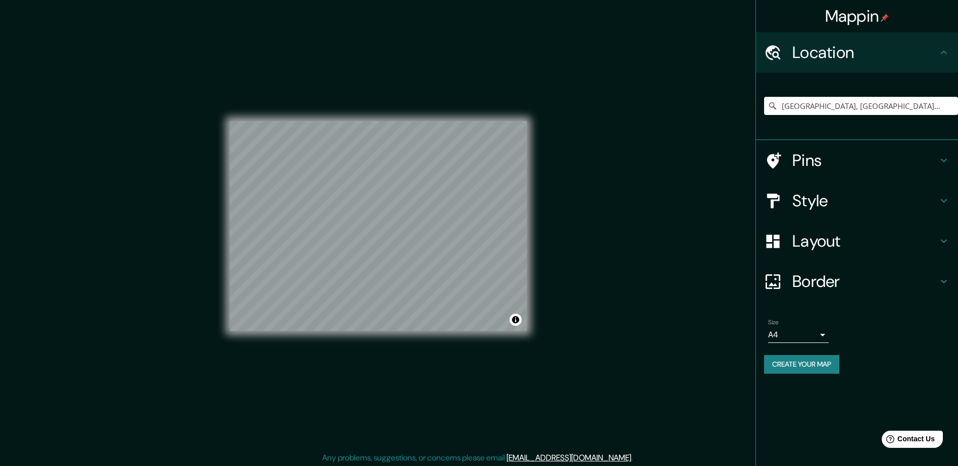
click at [825, 146] on div "Pins" at bounding box center [857, 160] width 202 height 40
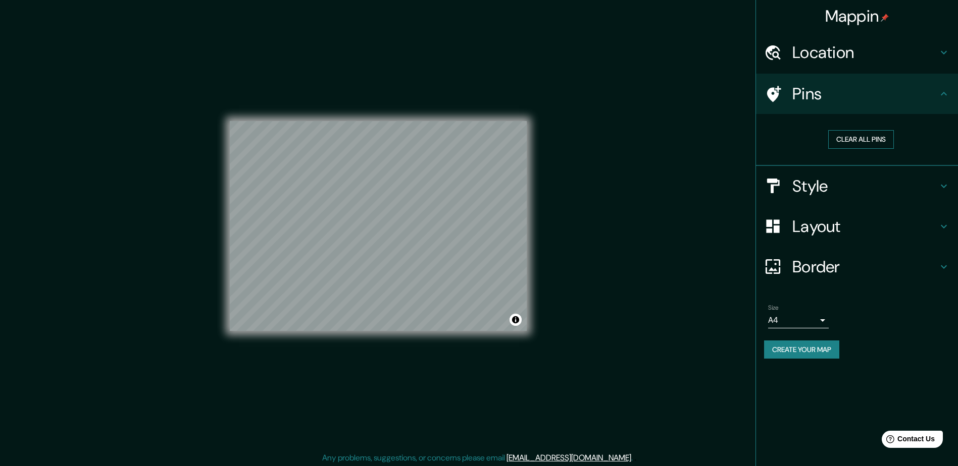
click at [833, 145] on button "Clear all pins" at bounding box center [861, 139] width 66 height 19
drag, startPoint x: 833, startPoint y: 145, endPoint x: 707, endPoint y: 145, distance: 125.7
click at [831, 145] on button "Clear all pins" at bounding box center [861, 139] width 66 height 19
